Goal: Information Seeking & Learning: Learn about a topic

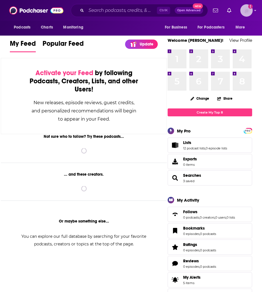
drag, startPoint x: 0, startPoint y: 0, endPoint x: 247, endPoint y: 15, distance: 247.4
click at [247, 15] on img "Logged in as evest" at bounding box center [247, 10] width 12 height 12
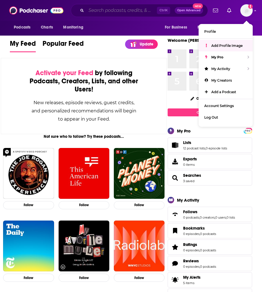
click at [109, 13] on input "Search podcasts, credits, & more..." at bounding box center [121, 10] width 71 height 9
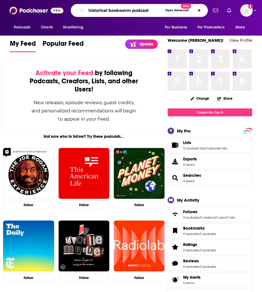
type input "historical bookworm podcast"
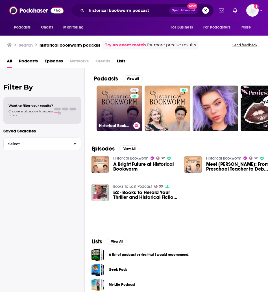
click at [120, 112] on link "32 Historical Bookworm" at bounding box center [120, 109] width 46 height 46
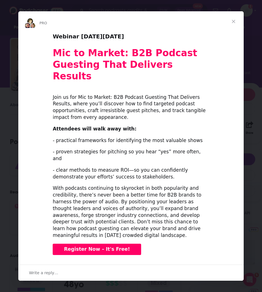
click at [234, 30] on span "Close" at bounding box center [234, 21] width 20 height 20
